Goal: Task Accomplishment & Management: Use online tool/utility

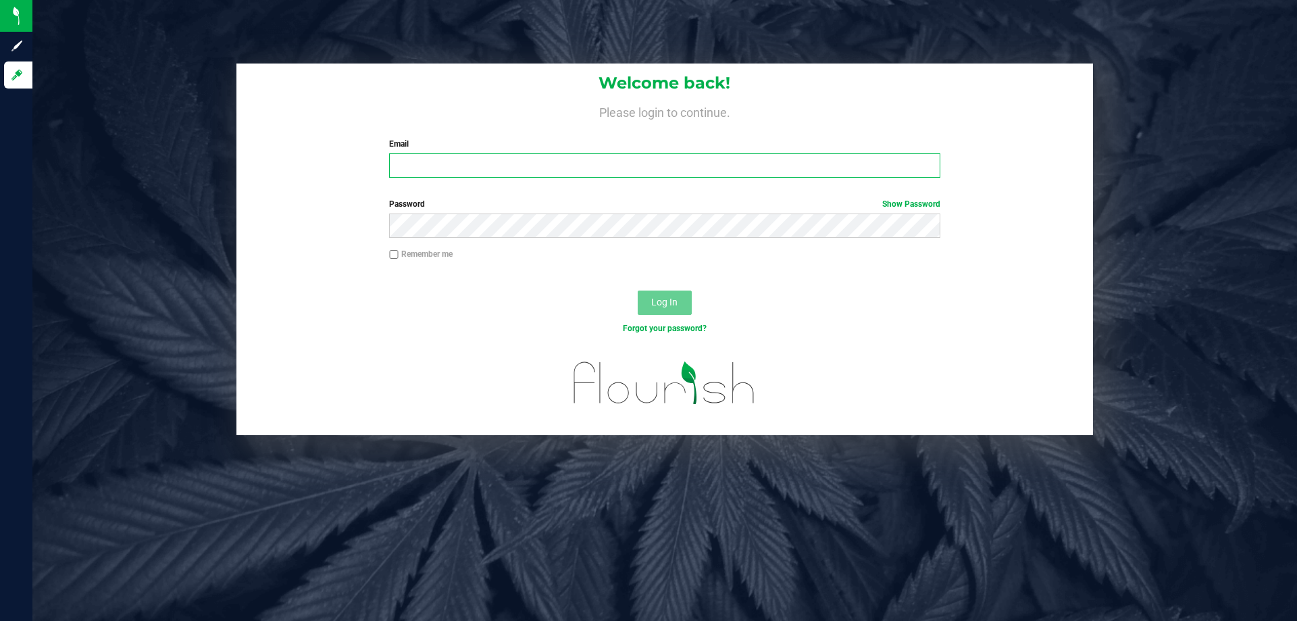
click at [511, 170] on input "Email" at bounding box center [664, 165] width 551 height 24
type input "[EMAIL_ADDRESS][DOMAIN_NAME]"
click at [638, 291] on button "Log In" at bounding box center [665, 303] width 54 height 24
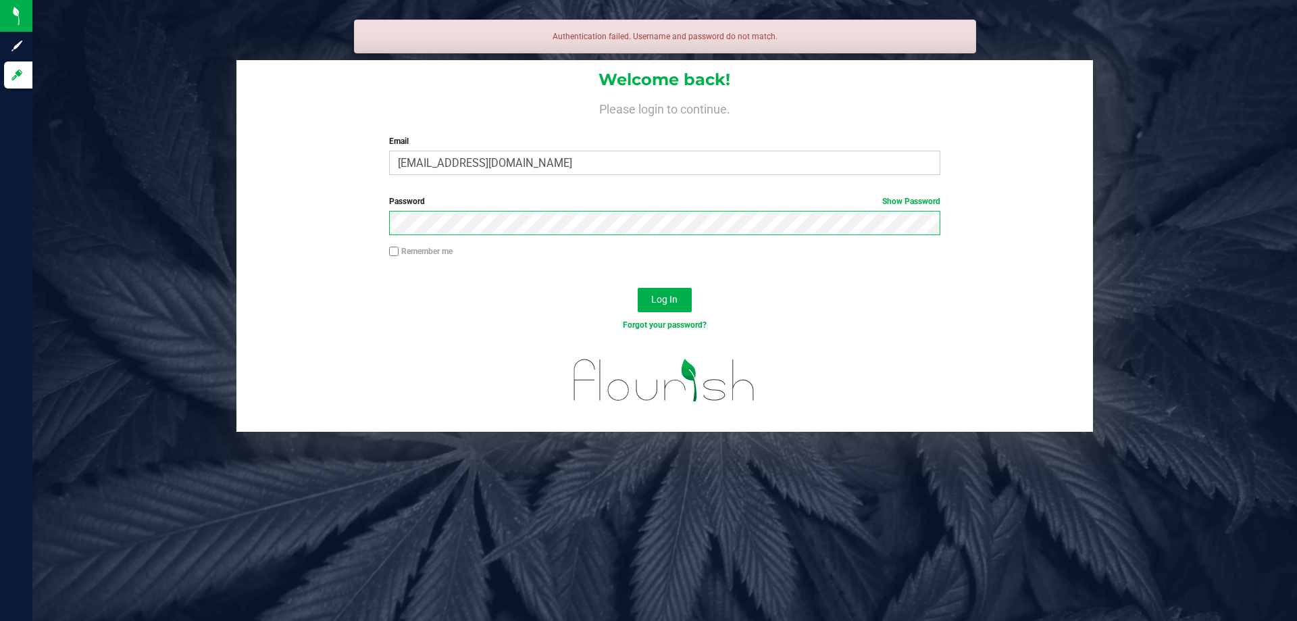
click at [638, 288] on button "Log In" at bounding box center [665, 300] width 54 height 24
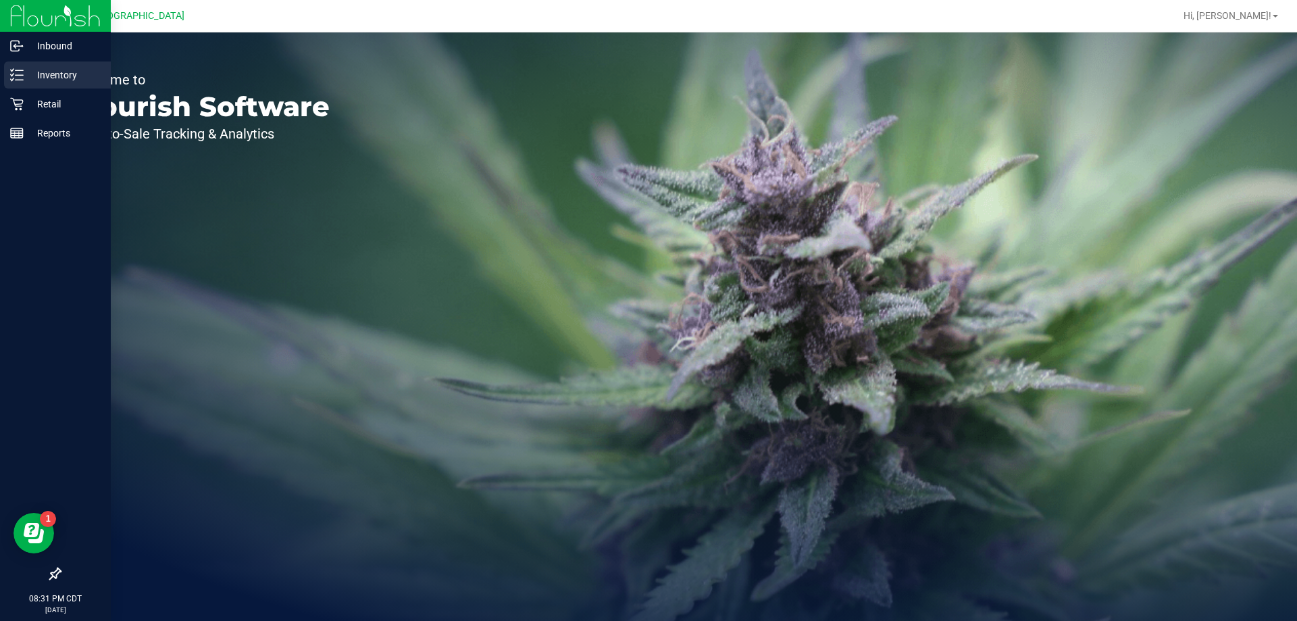
click at [32, 74] on p "Inventory" at bounding box center [64, 75] width 81 height 16
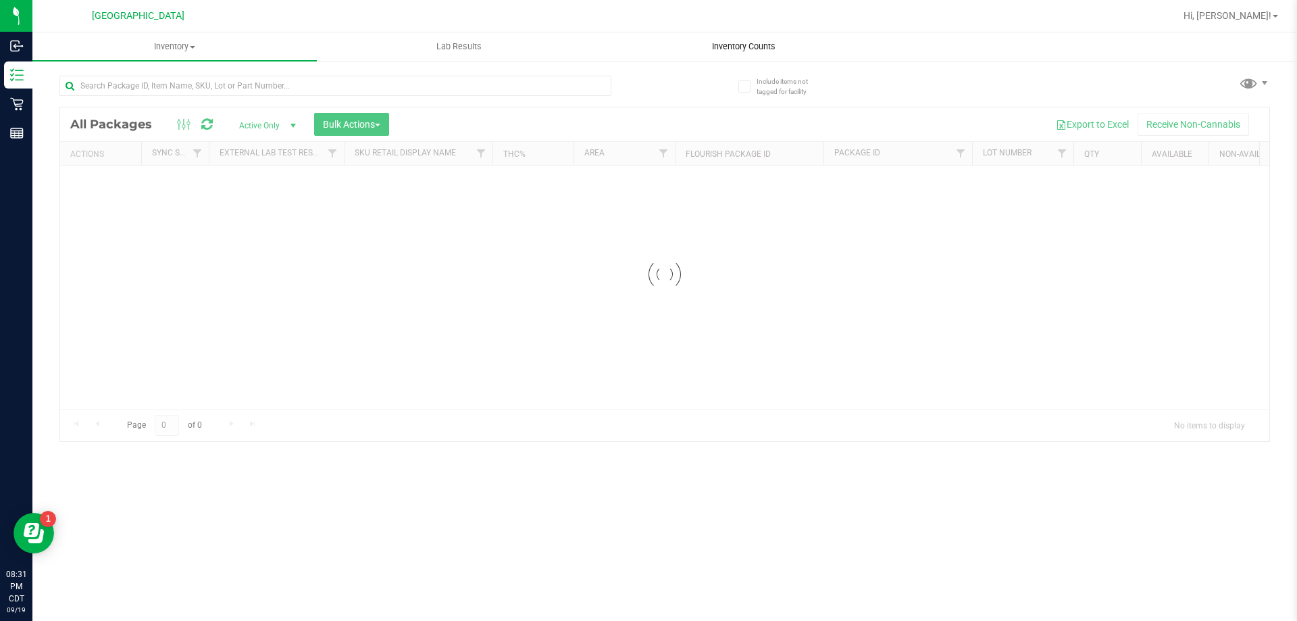
click at [721, 44] on span "Inventory Counts" at bounding box center [744, 47] width 100 height 12
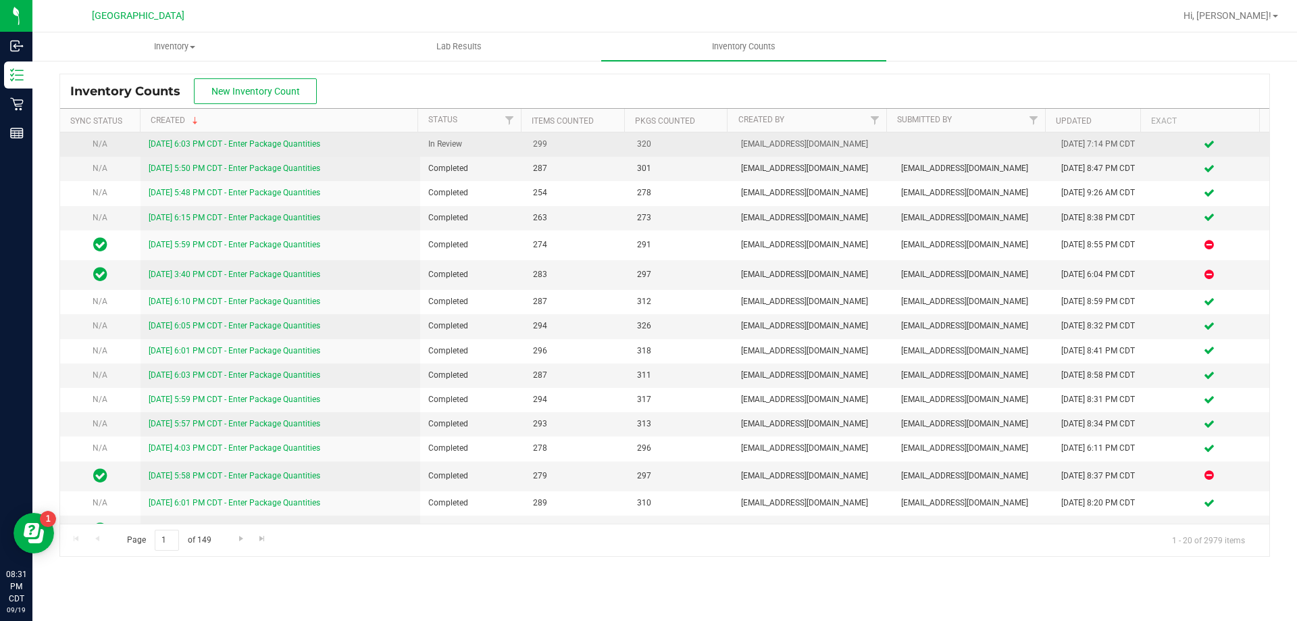
click at [199, 140] on link "[DATE] 6:03 PM CDT - Enter Package Quantities" at bounding box center [235, 143] width 172 height 9
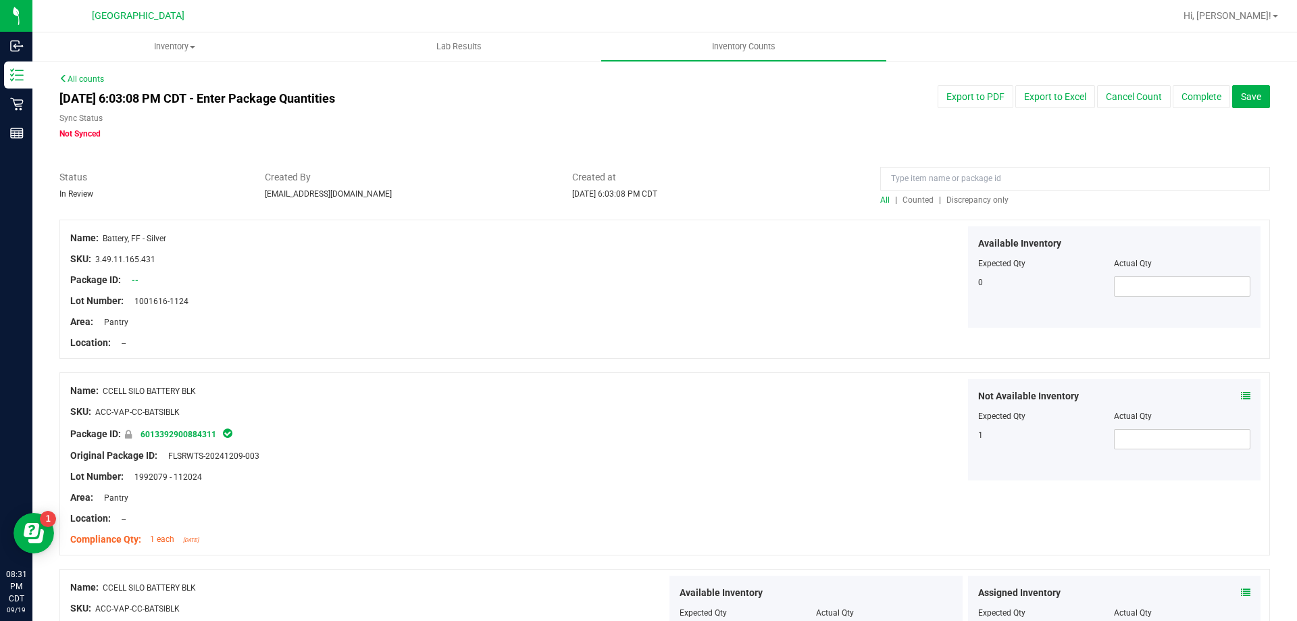
click at [987, 203] on span "Discrepancy only" at bounding box center [978, 199] width 62 height 9
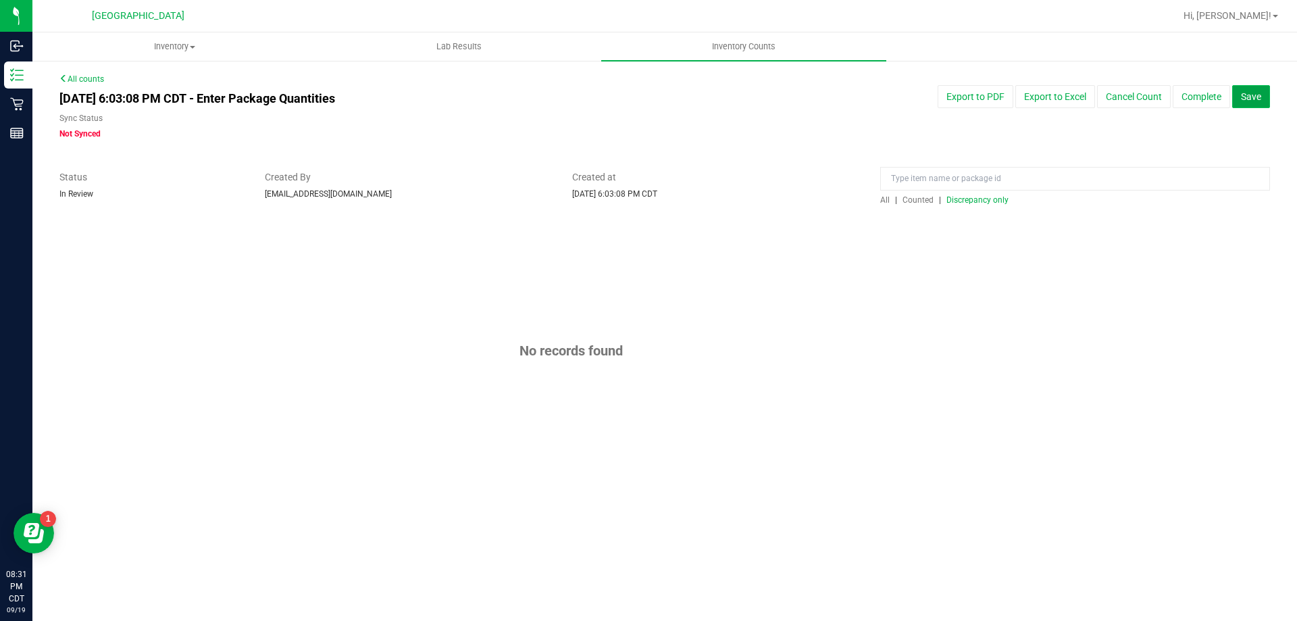
click at [1245, 92] on span "Save" at bounding box center [1251, 96] width 20 height 11
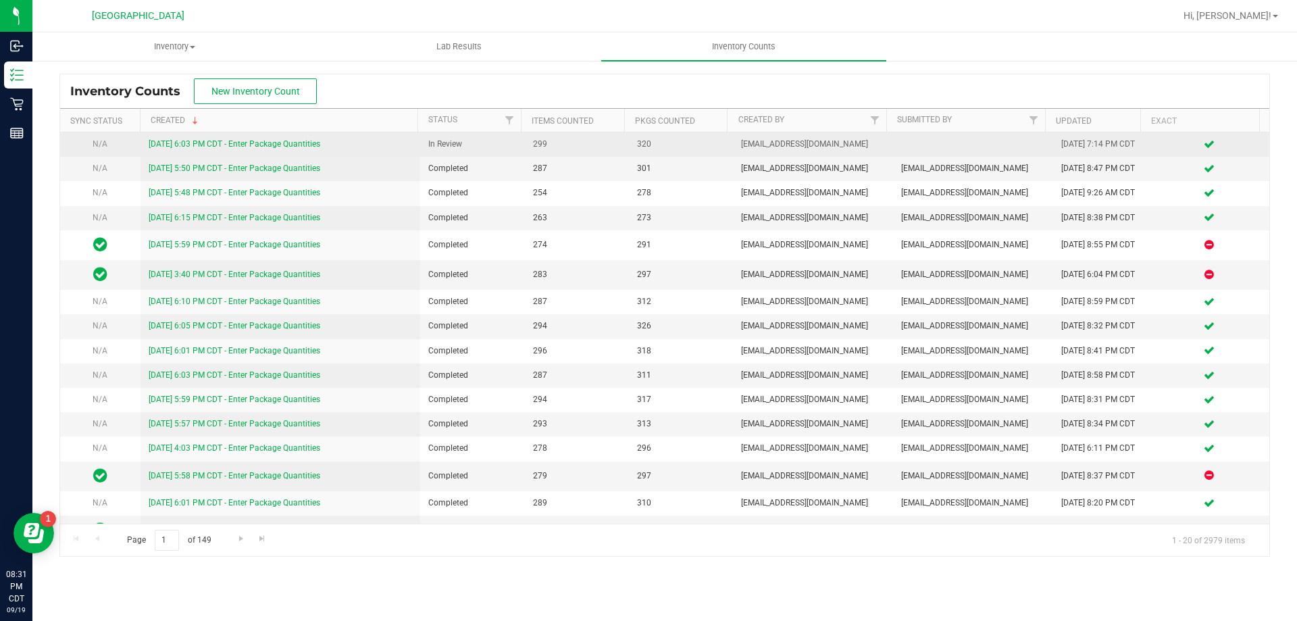
click at [199, 145] on link "[DATE] 6:03 PM CDT - Enter Package Quantities" at bounding box center [235, 143] width 172 height 9
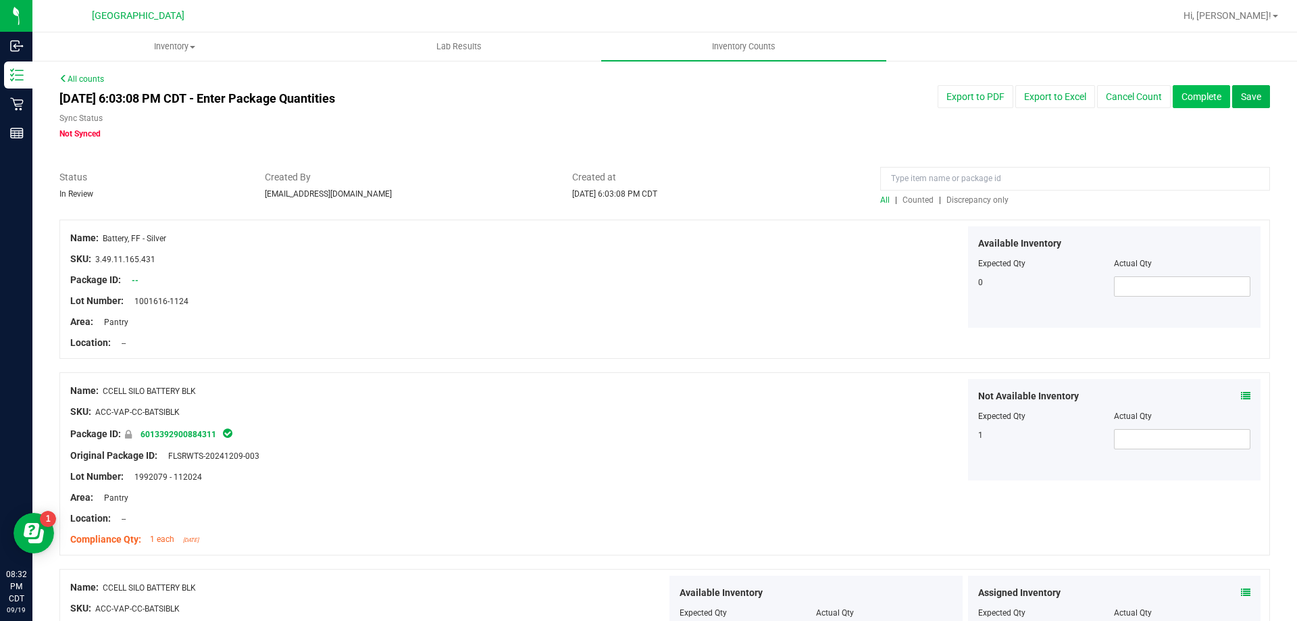
click at [1180, 93] on button "Complete" at bounding box center [1201, 96] width 57 height 23
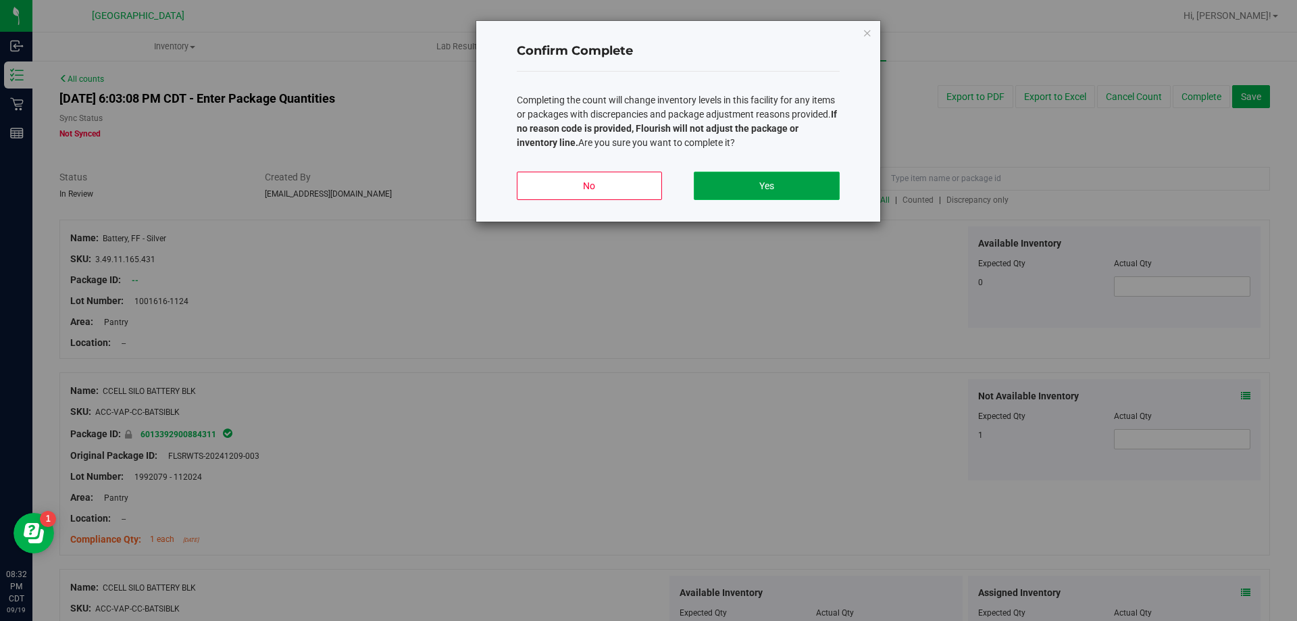
click at [748, 195] on button "Yes" at bounding box center [766, 186] width 145 height 28
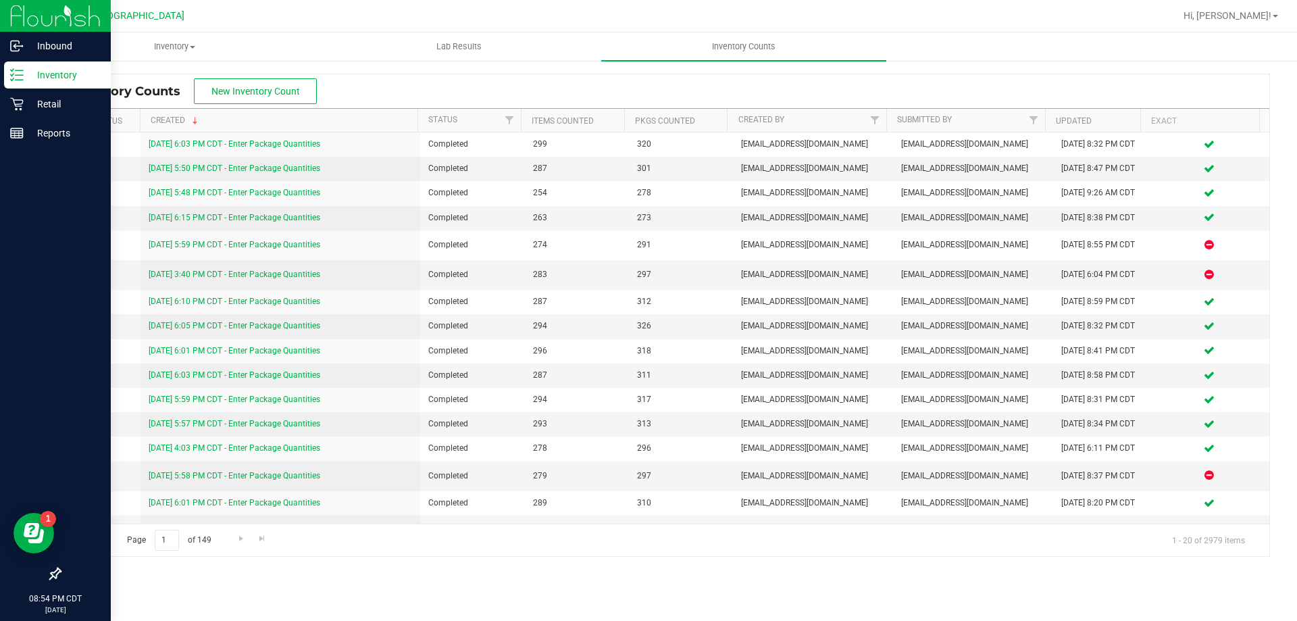
click at [52, 72] on p "Inventory" at bounding box center [64, 75] width 81 height 16
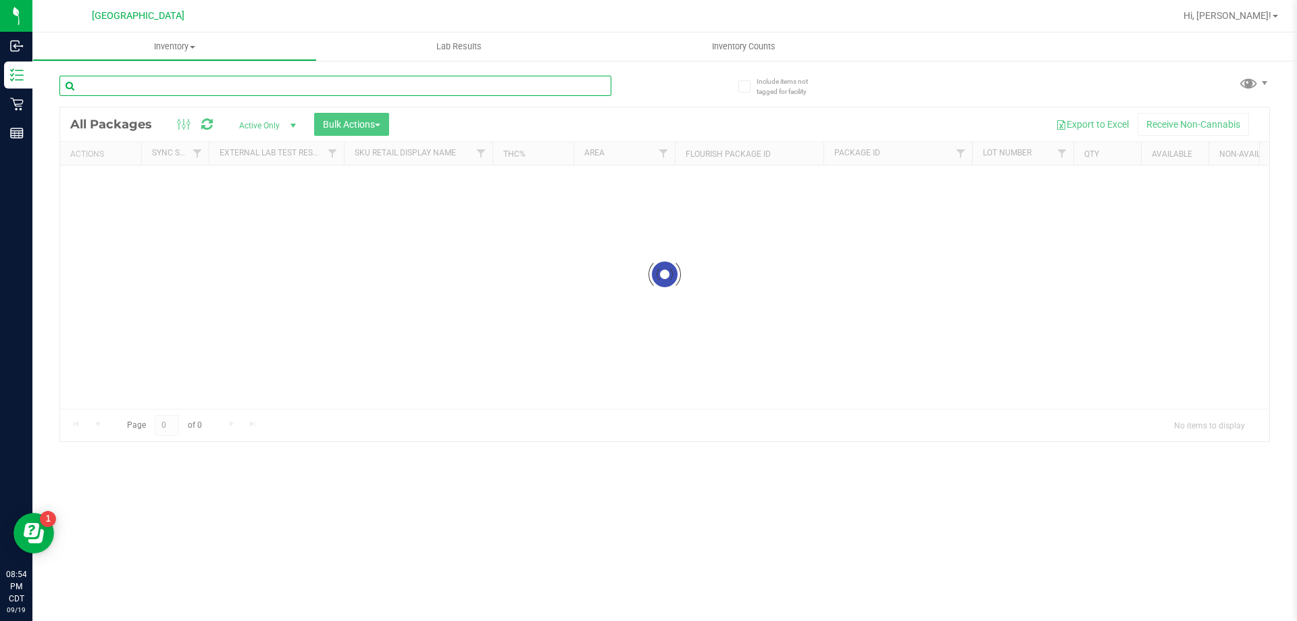
click at [288, 77] on input "text" at bounding box center [335, 86] width 552 height 20
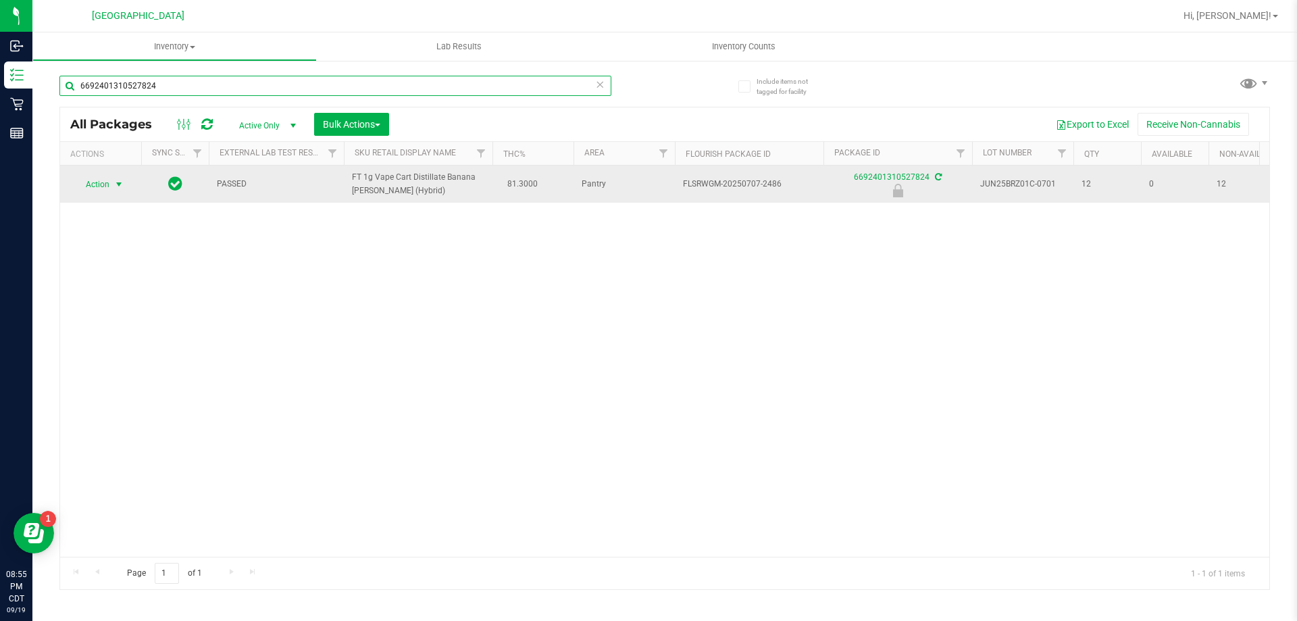
type input "6692401310527824"
click at [84, 184] on span "Action" at bounding box center [92, 184] width 36 height 19
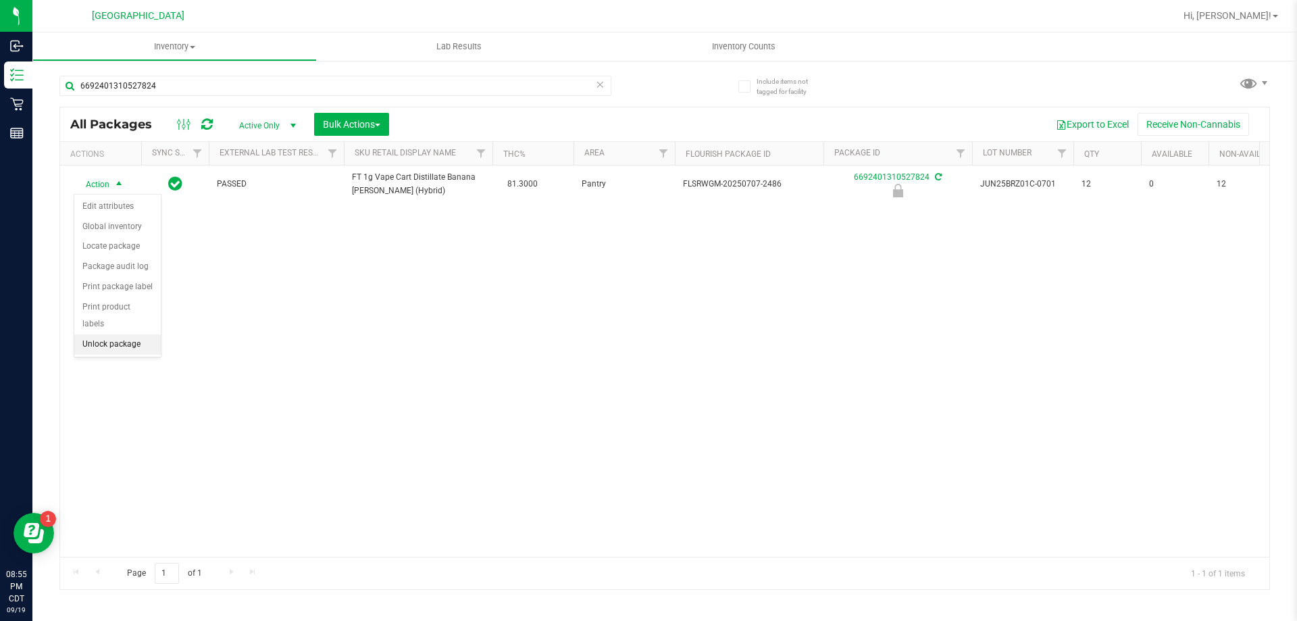
click at [145, 334] on li "Unlock package" at bounding box center [117, 344] width 86 height 20
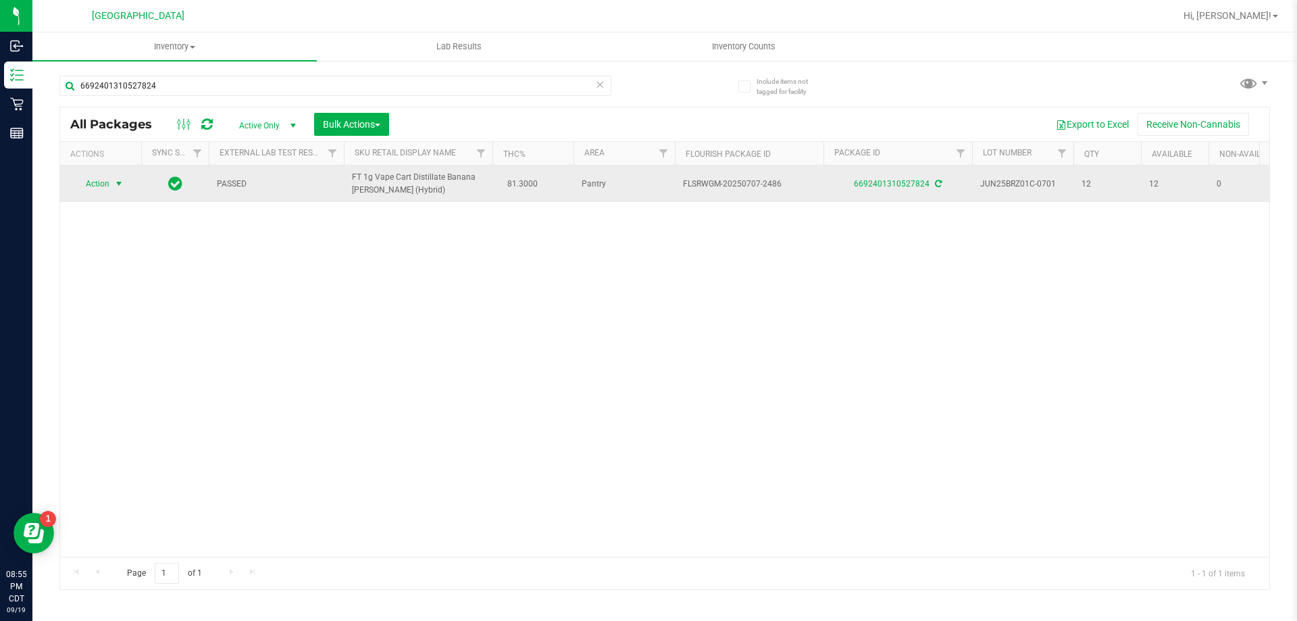
click at [118, 186] on span "select" at bounding box center [119, 183] width 11 height 11
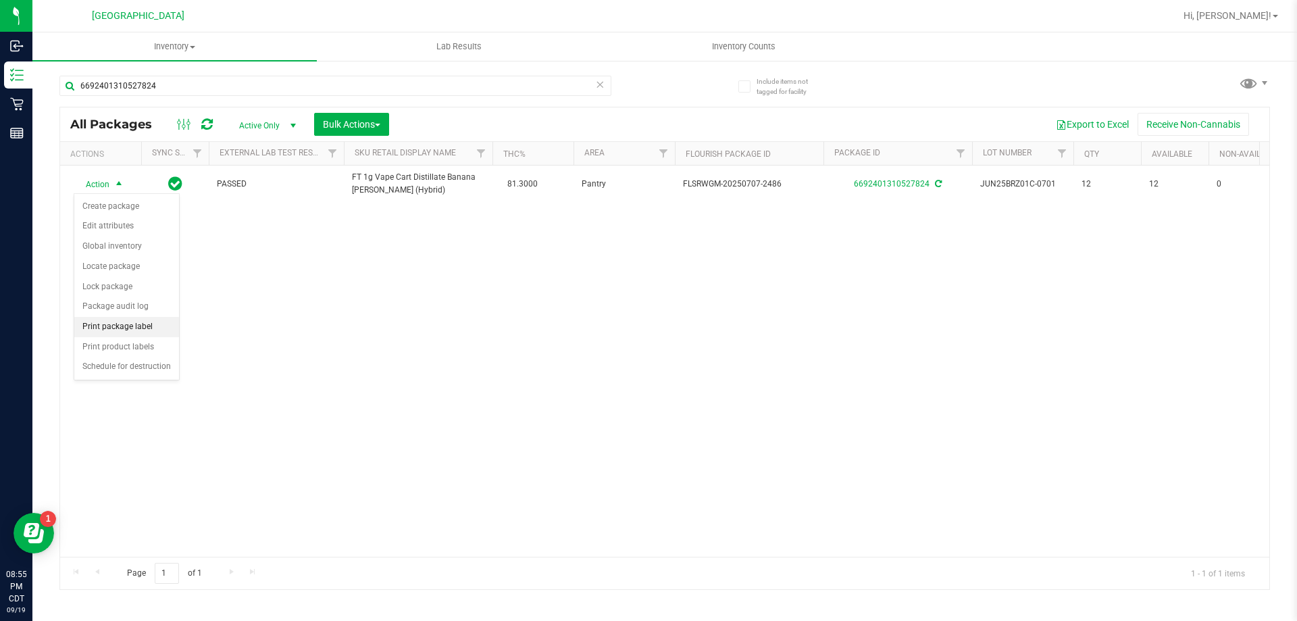
click at [125, 318] on li "Print package label" at bounding box center [126, 327] width 105 height 20
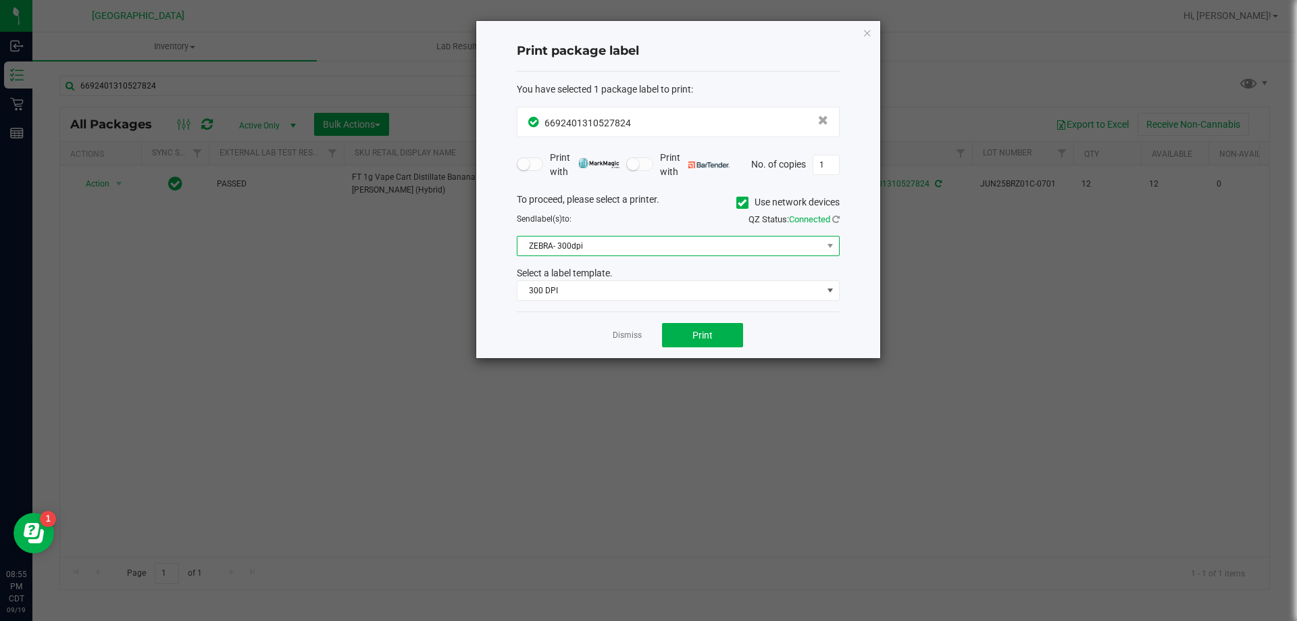
click at [632, 247] on span "ZEBRA- 300dpi" at bounding box center [670, 245] width 305 height 19
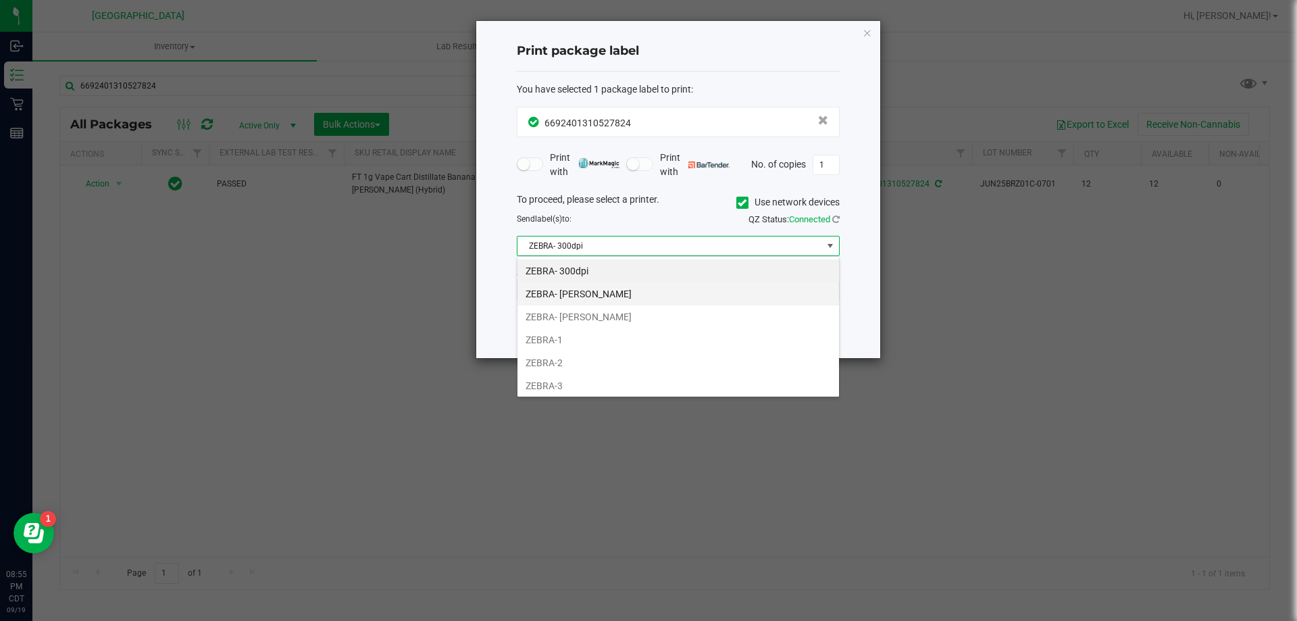
scroll to position [20, 323]
click at [560, 359] on li "ZEBRA-2" at bounding box center [679, 362] width 322 height 23
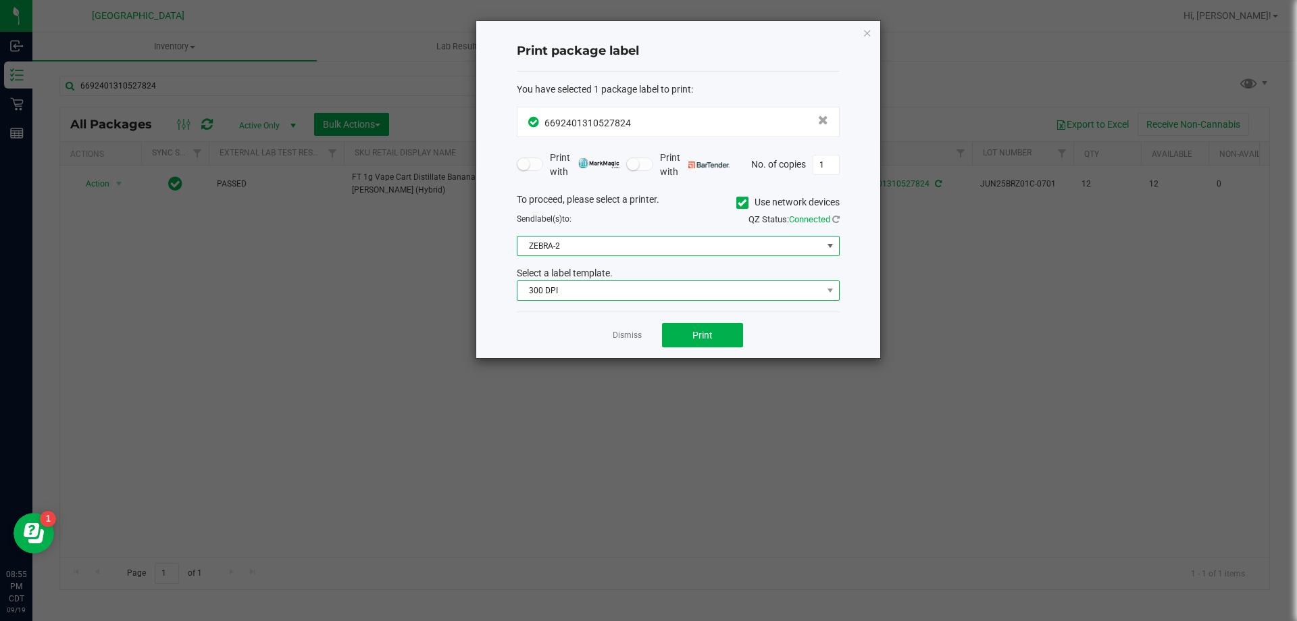
click at [595, 282] on span "300 DPI" at bounding box center [670, 290] width 305 height 19
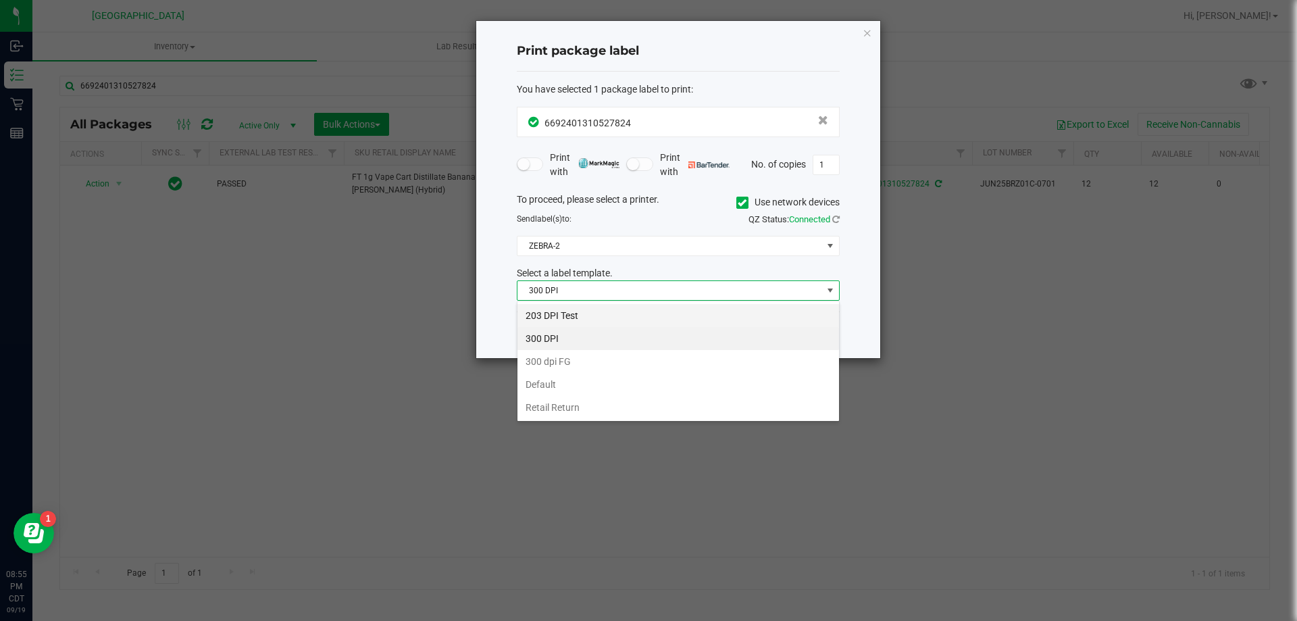
click at [571, 321] on li "203 DPI Test" at bounding box center [679, 315] width 322 height 23
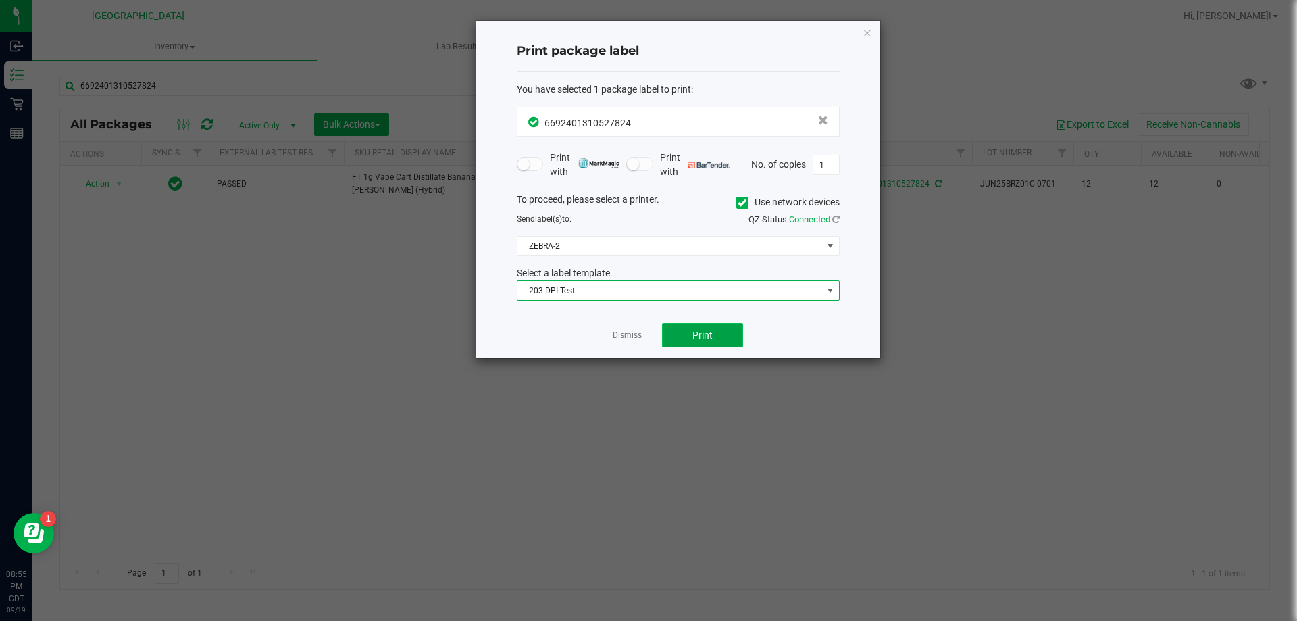
click at [706, 339] on span "Print" at bounding box center [703, 335] width 20 height 11
click at [629, 333] on link "Dismiss" at bounding box center [627, 335] width 29 height 11
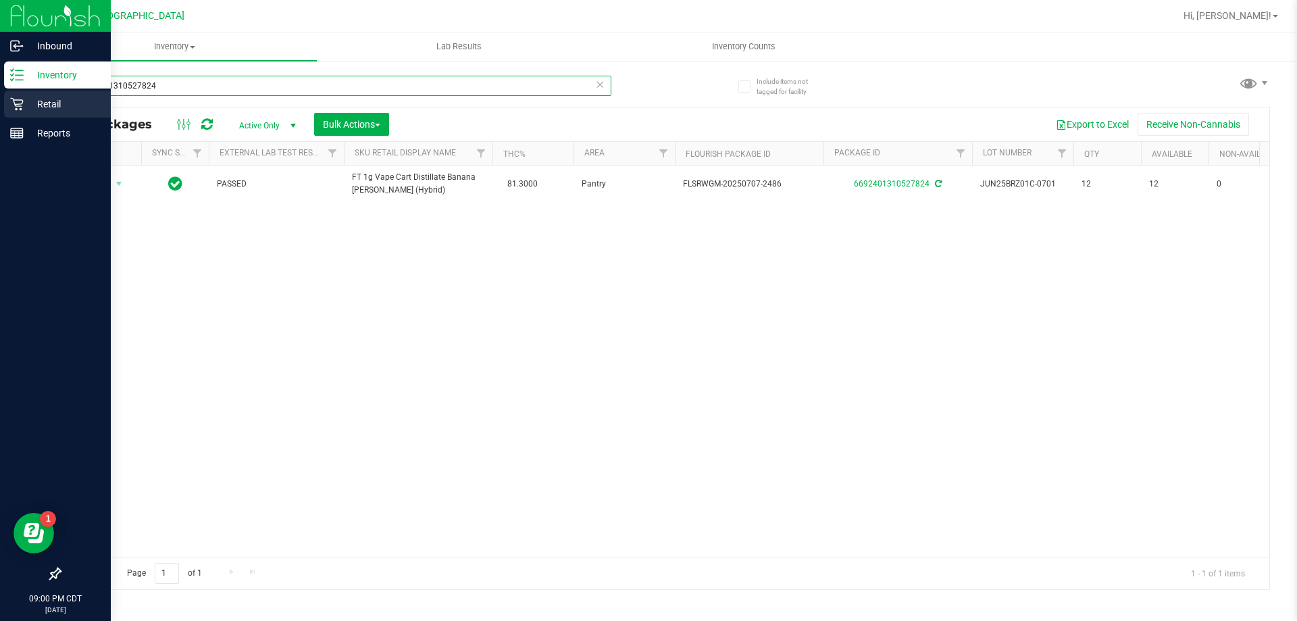
drag, startPoint x: 228, startPoint y: 83, endPoint x: 0, endPoint y: 100, distance: 229.0
click at [0, 100] on div "Inbound Inventory Retail Reports 09:00 PM CDT [DATE] 09/19 [GEOGRAPHIC_DATA] WC…" at bounding box center [648, 310] width 1297 height 621
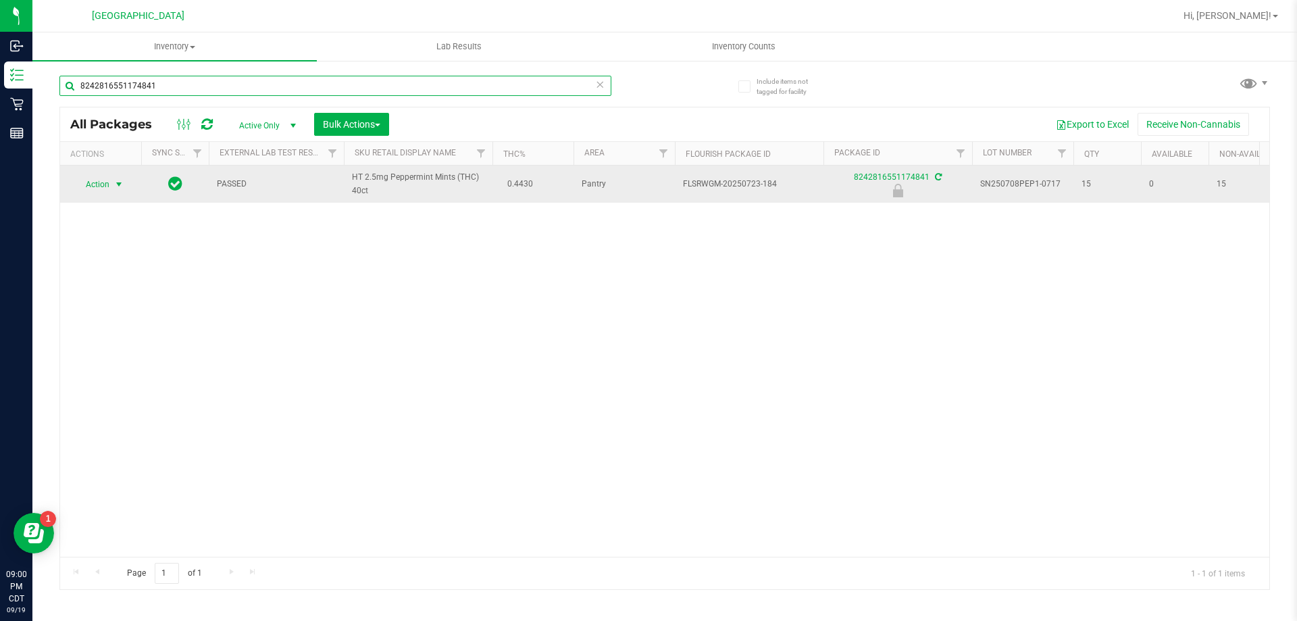
type input "8242816551174841"
click at [121, 184] on span "select" at bounding box center [119, 184] width 11 height 11
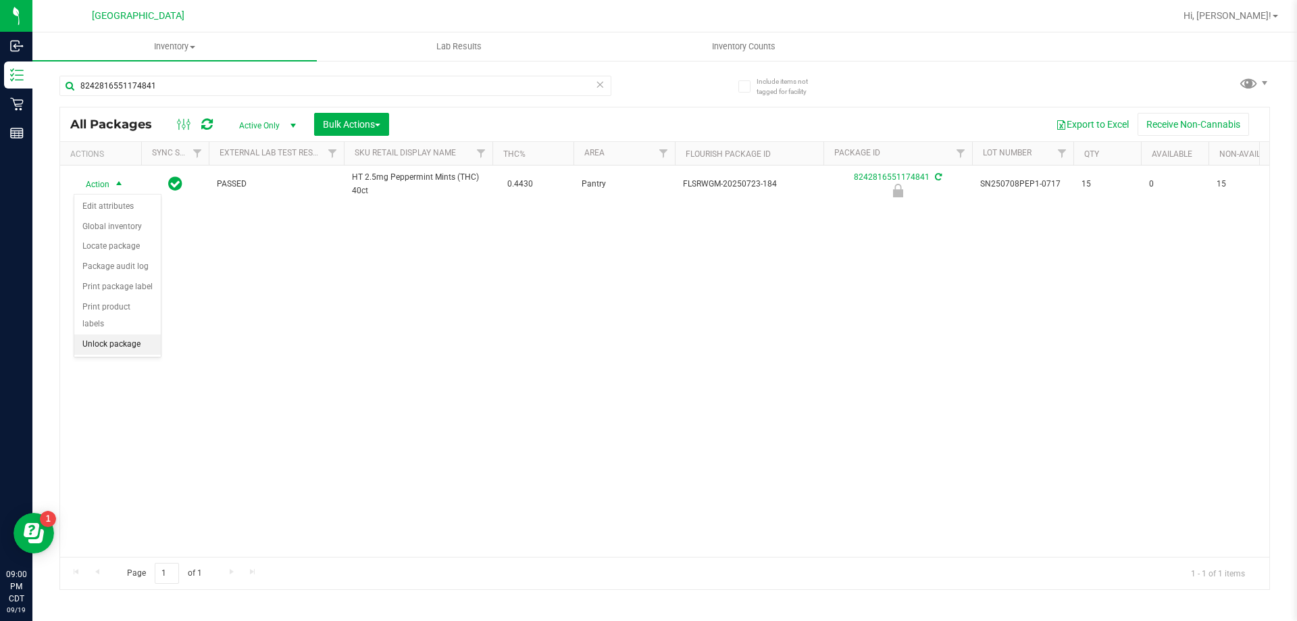
click at [95, 334] on li "Unlock package" at bounding box center [117, 344] width 86 height 20
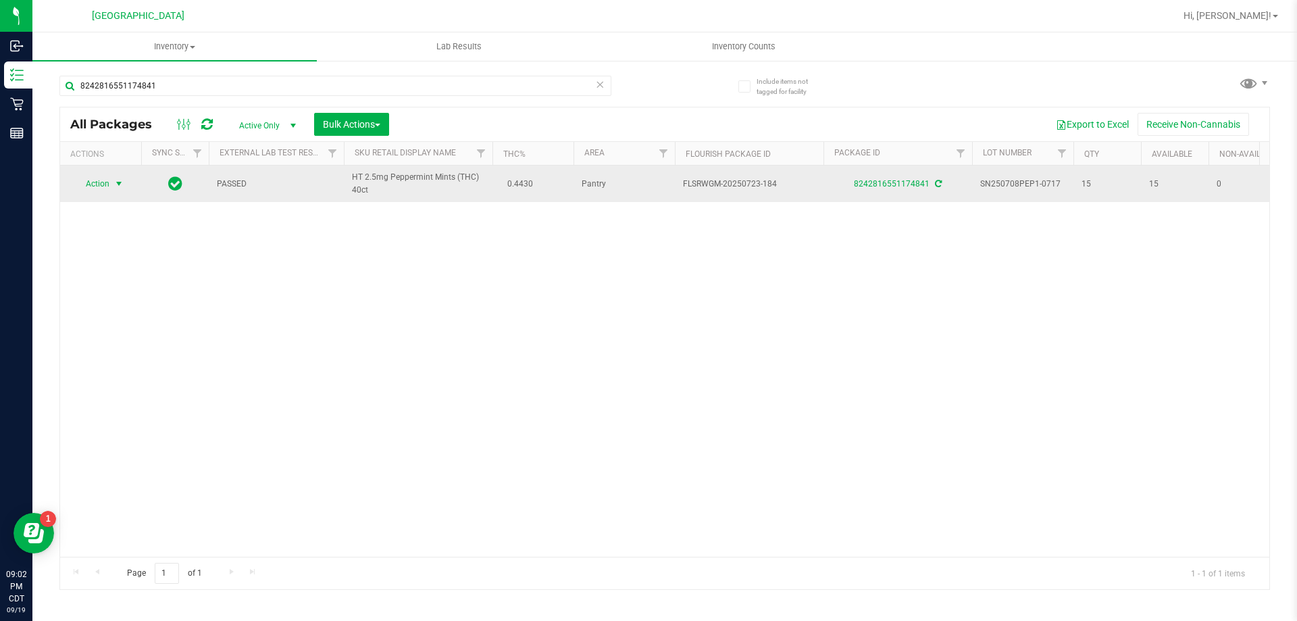
click at [103, 182] on span "Action" at bounding box center [92, 183] width 36 height 19
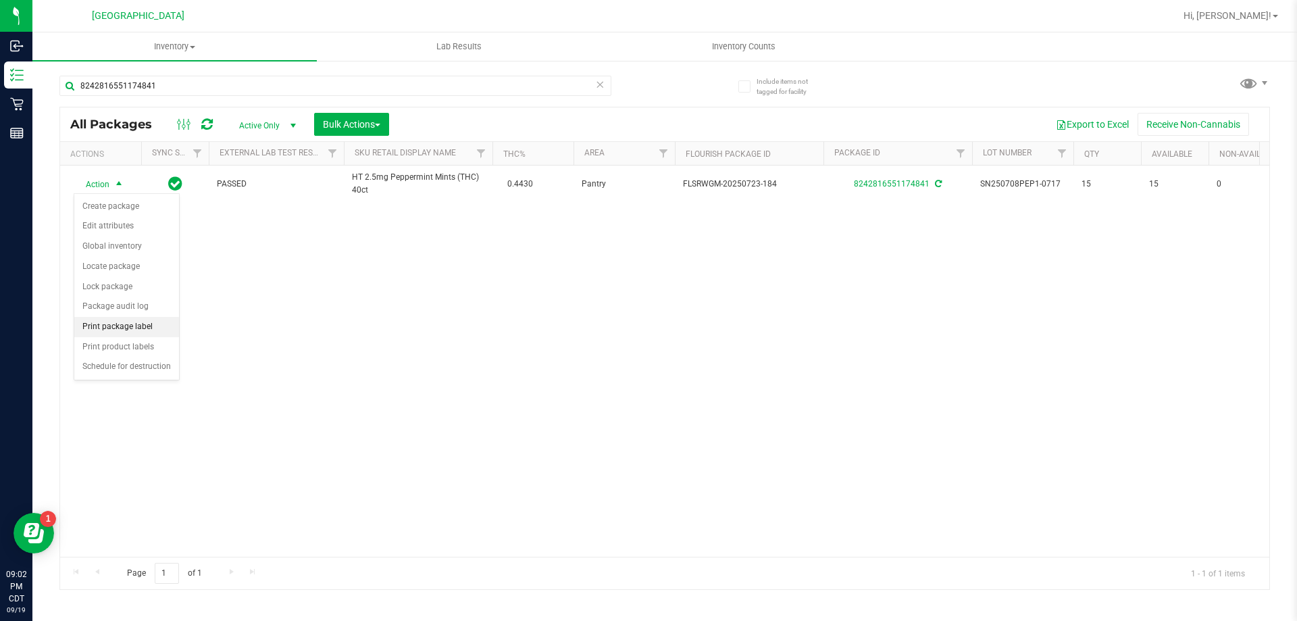
click at [126, 328] on li "Print package label" at bounding box center [126, 327] width 105 height 20
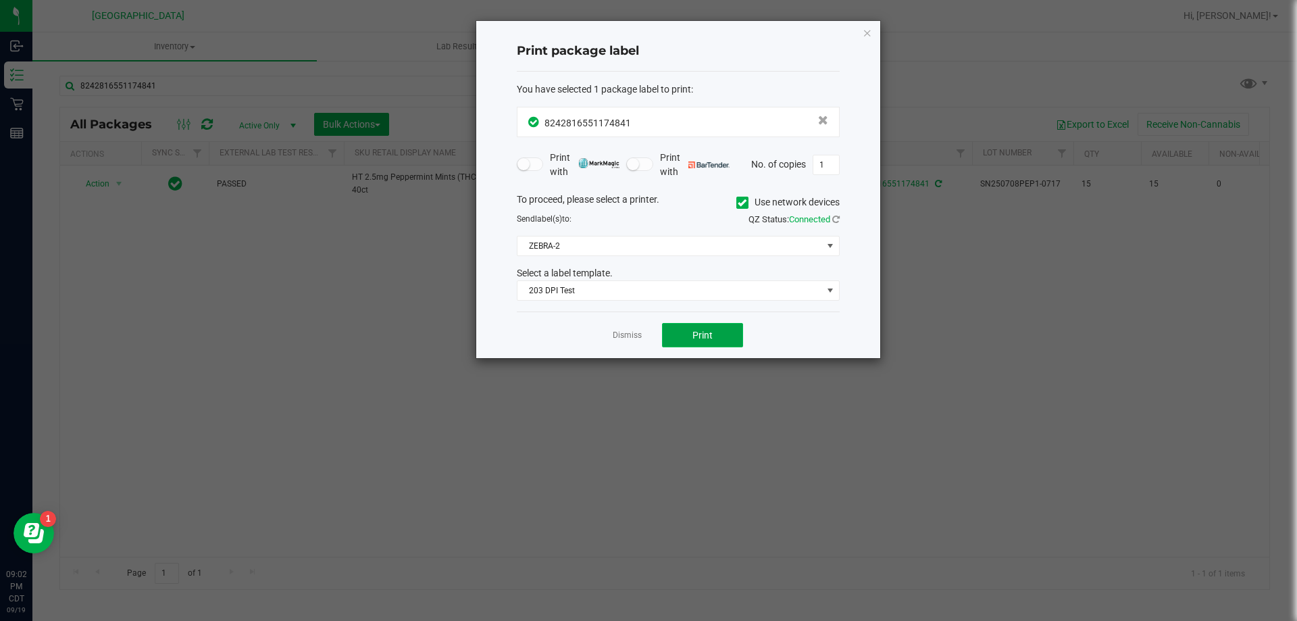
click at [726, 336] on button "Print" at bounding box center [702, 335] width 81 height 24
click at [639, 334] on link "Dismiss" at bounding box center [627, 335] width 29 height 11
